Goal: Information Seeking & Learning: Learn about a topic

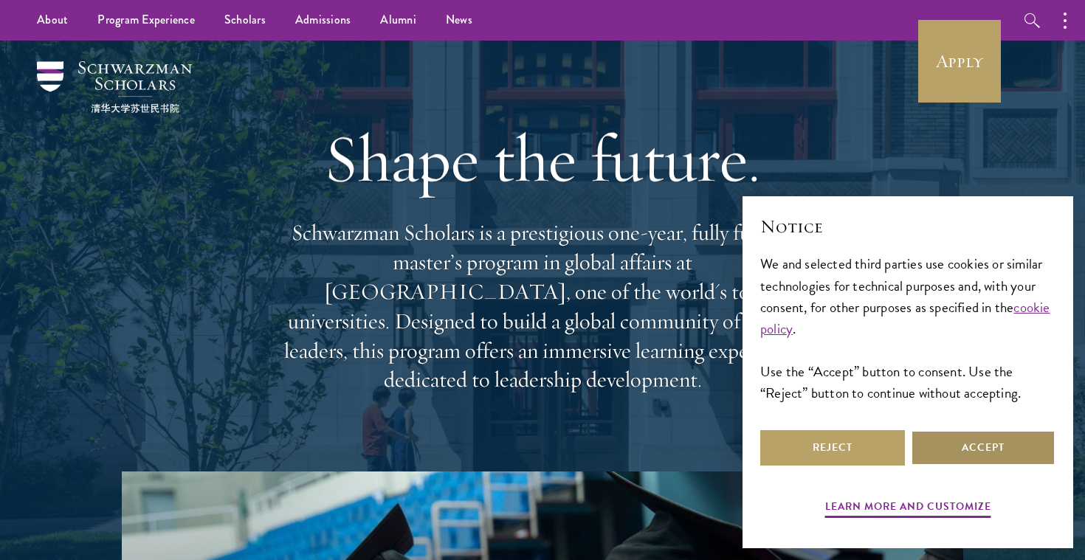
click at [995, 441] on button "Accept" at bounding box center [983, 447] width 145 height 35
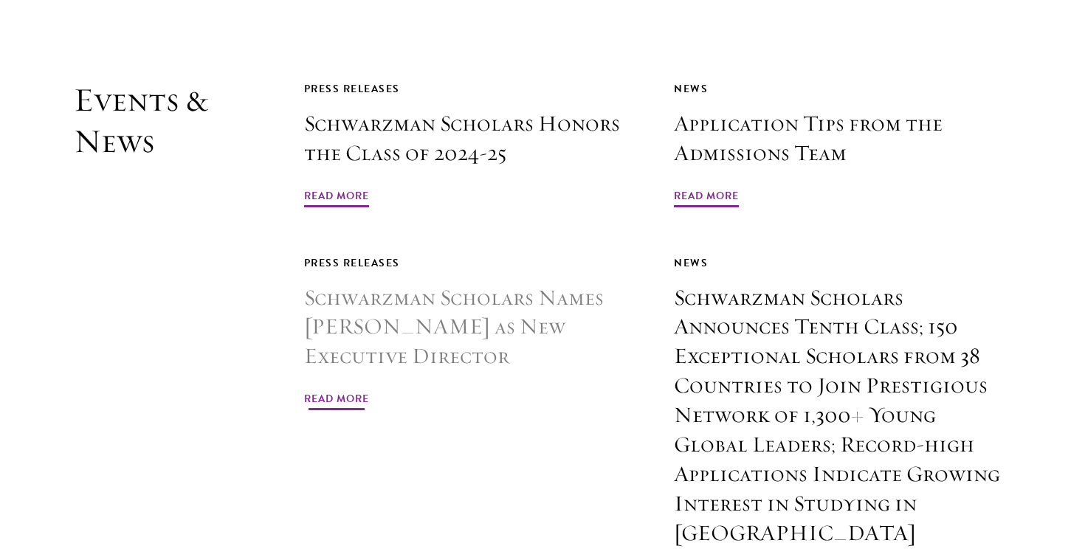
scroll to position [3570, 0]
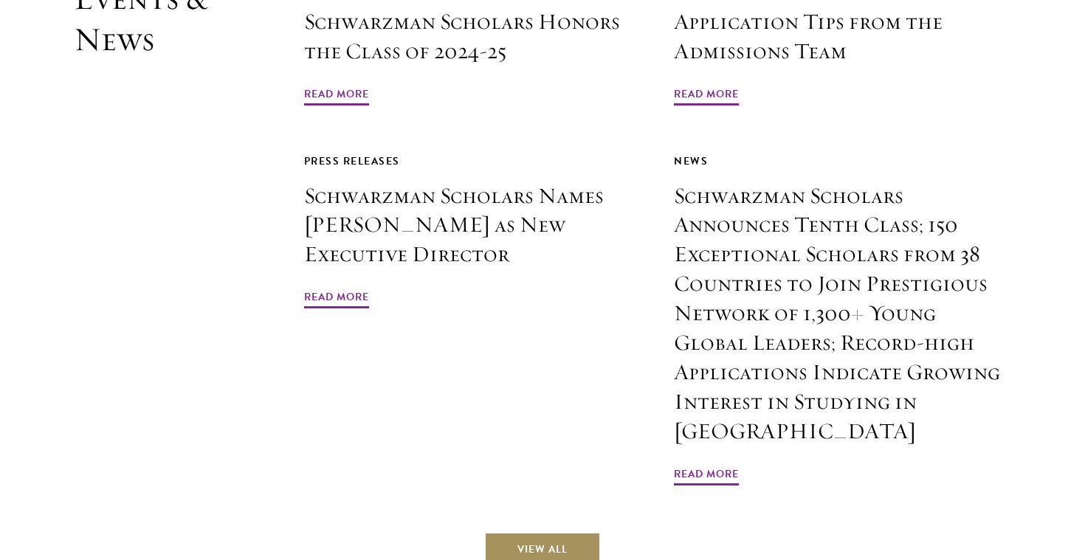
click at [579, 532] on link "View All" at bounding box center [542, 549] width 117 height 35
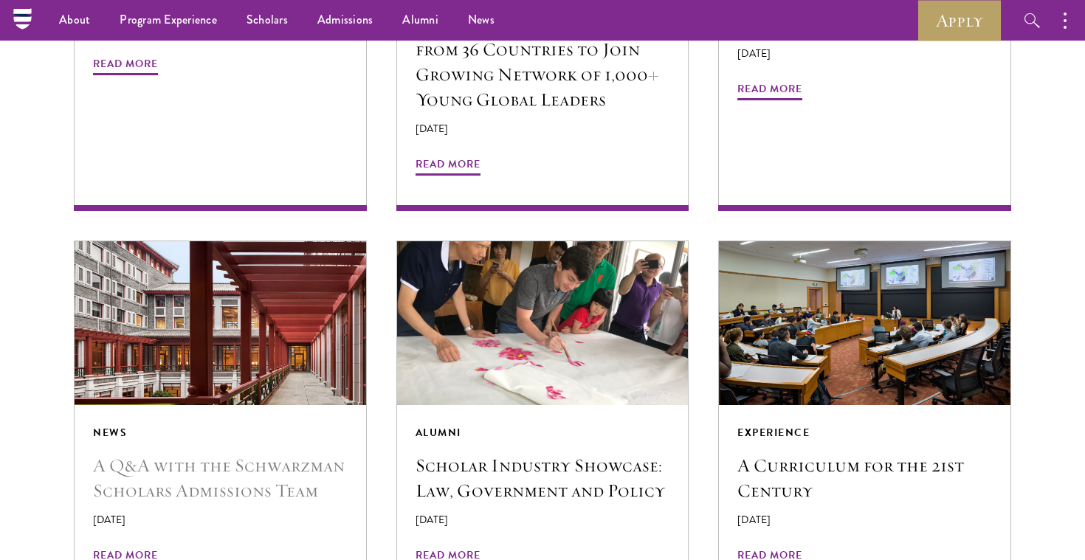
scroll to position [1270, 0]
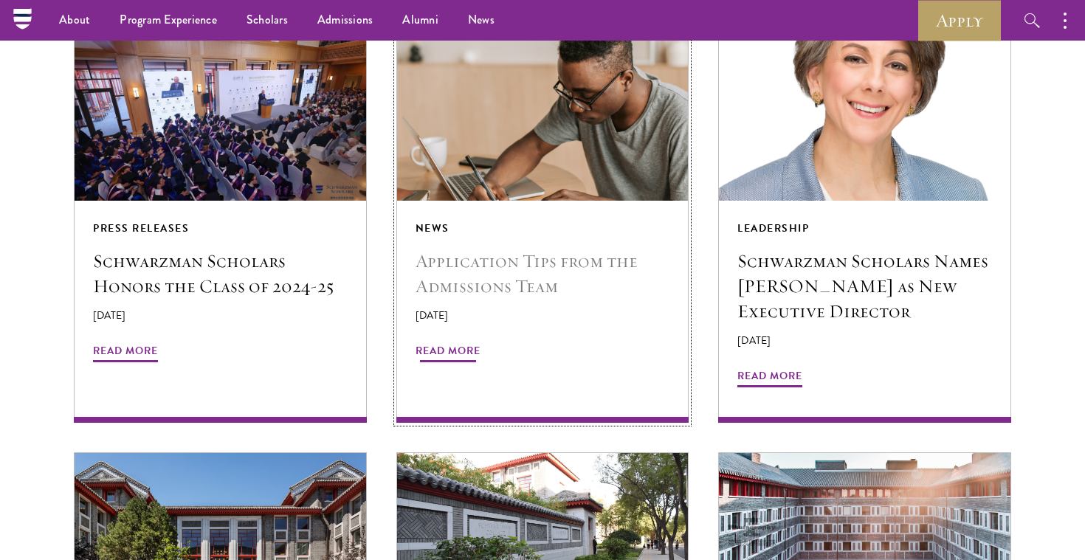
click at [445, 342] on span "Read More" at bounding box center [448, 353] width 65 height 23
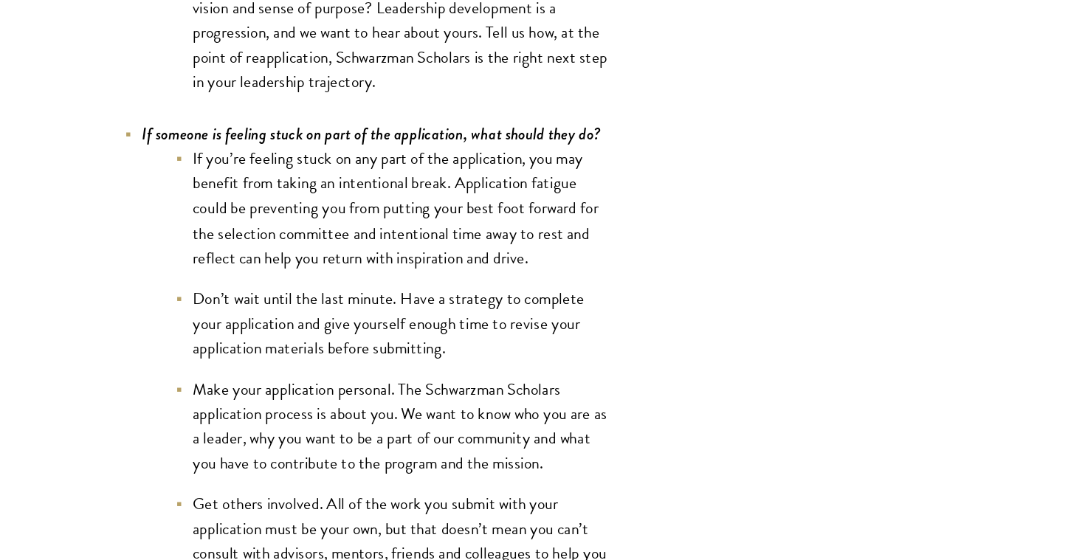
scroll to position [5831, 0]
